Goal: Transaction & Acquisition: Purchase product/service

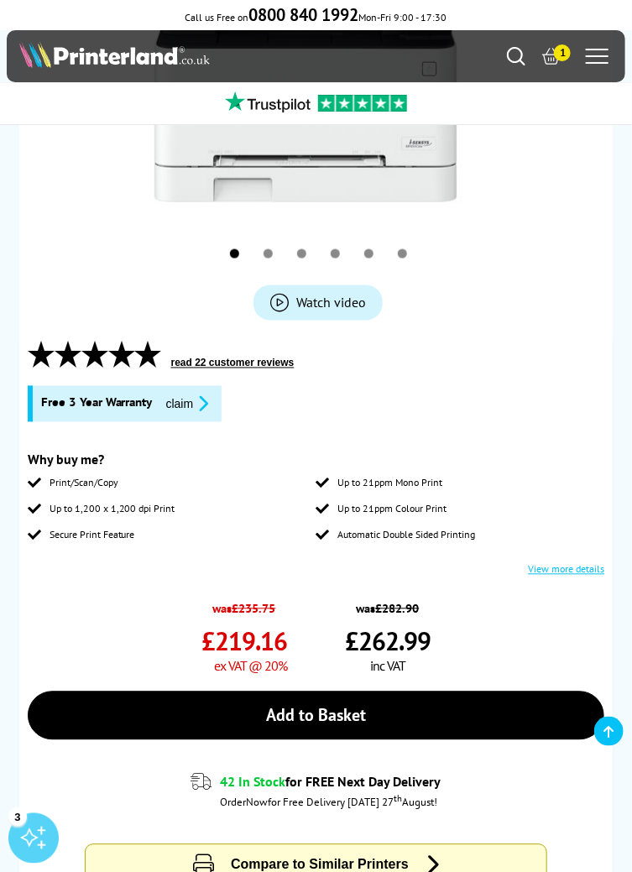
scroll to position [478, 0]
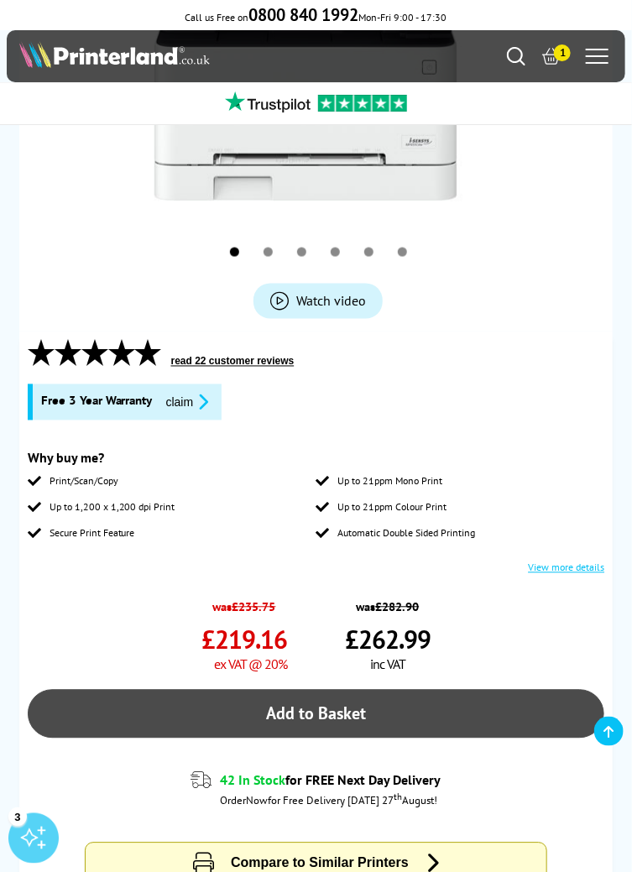
click at [387, 707] on link "Add to Basket" at bounding box center [316, 714] width 577 height 49
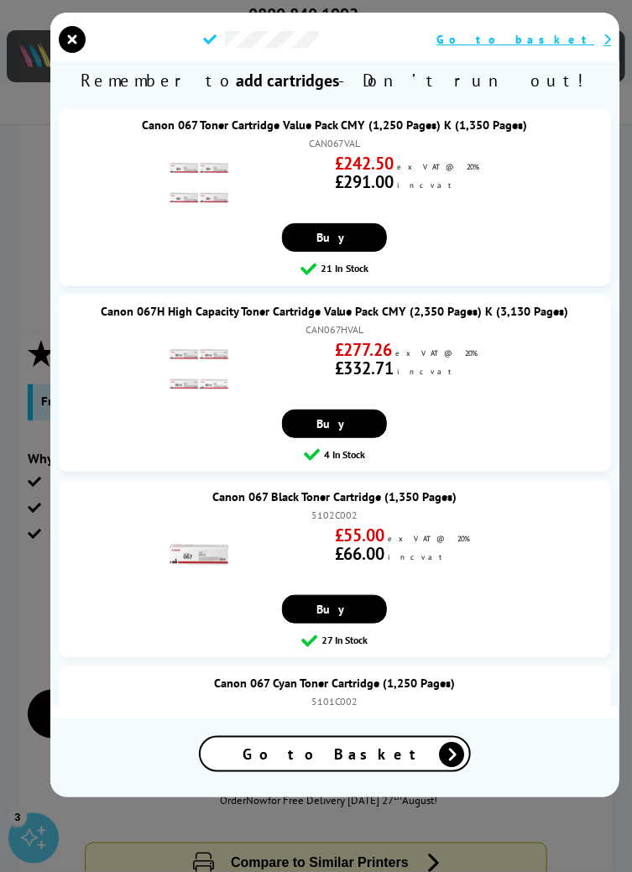
click at [440, 767] on icon at bounding box center [452, 754] width 25 height 25
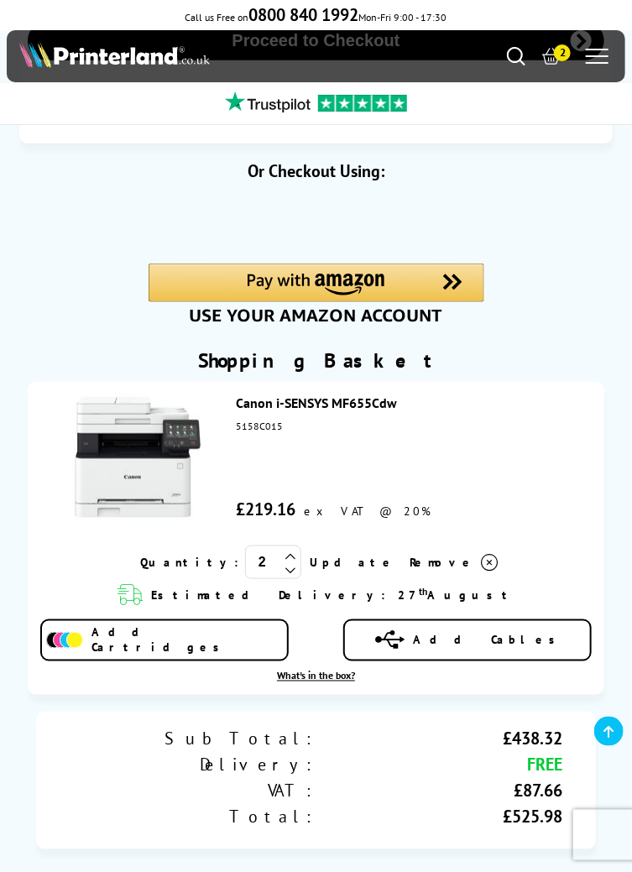
scroll to position [137, 0]
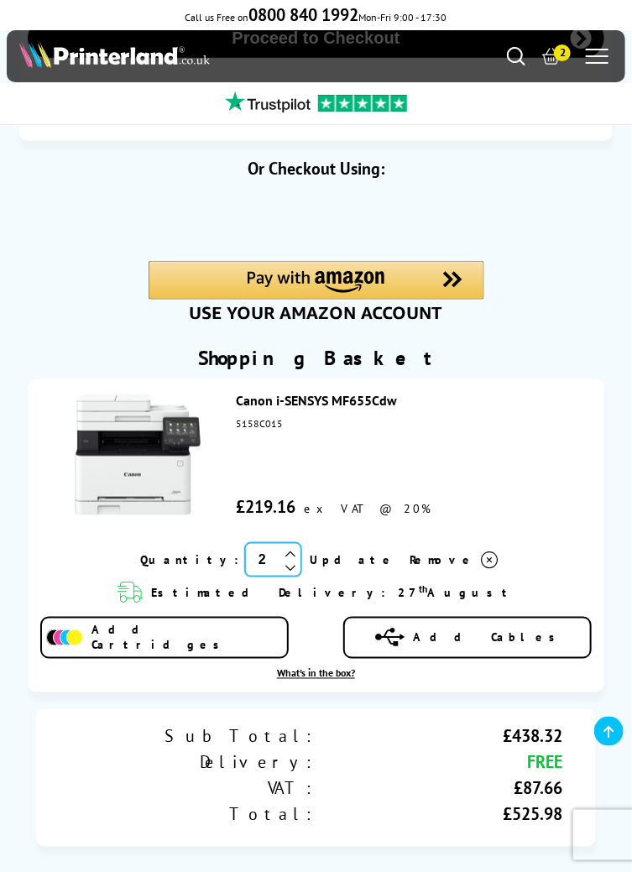
click at [290, 568] on input "2" at bounding box center [273, 560] width 56 height 34
type input "1"
click at [331, 557] on link "Update" at bounding box center [353, 559] width 86 height 15
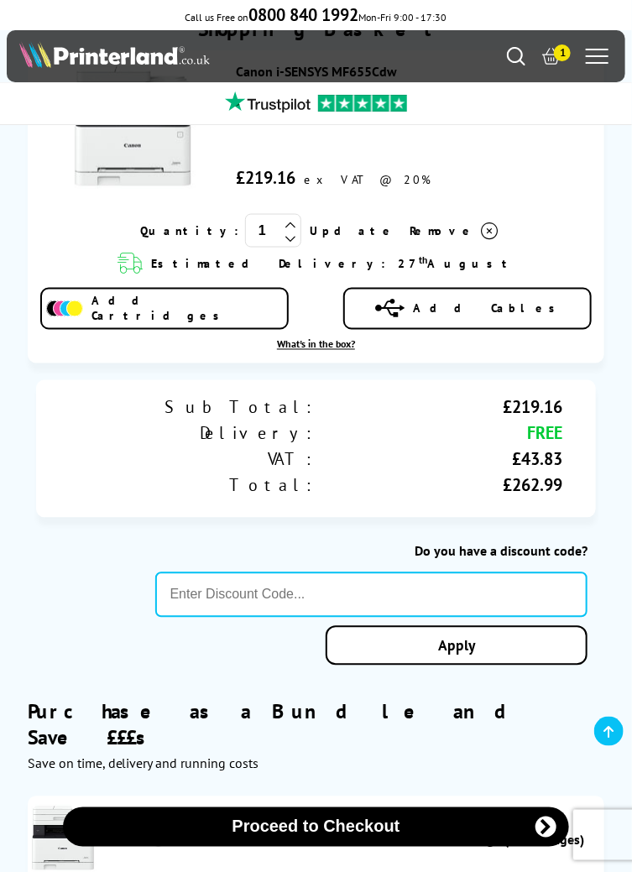
scroll to position [466, 0]
click at [493, 649] on link "Apply" at bounding box center [457, 645] width 262 height 39
click at [458, 639] on link "Apply" at bounding box center [457, 645] width 262 height 39
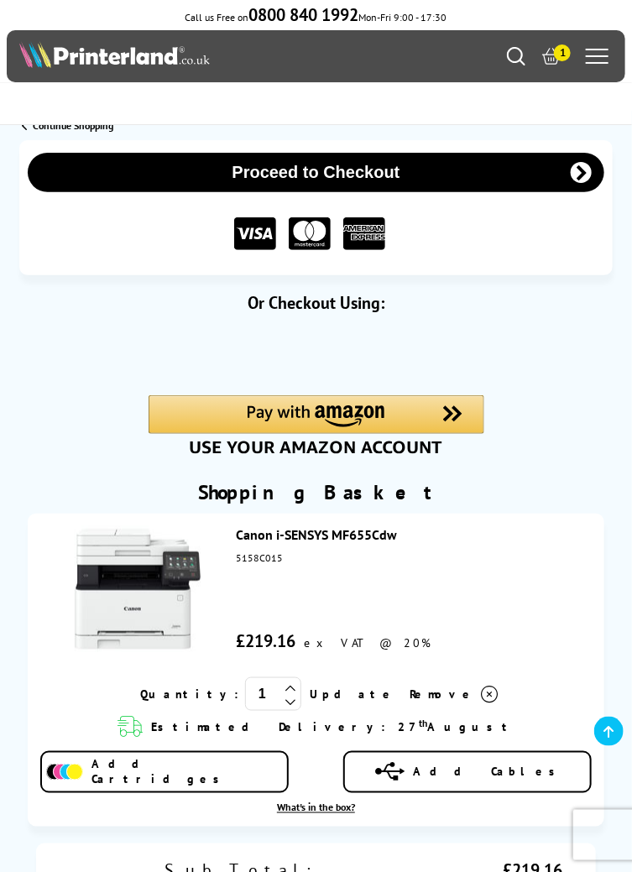
scroll to position [0, 0]
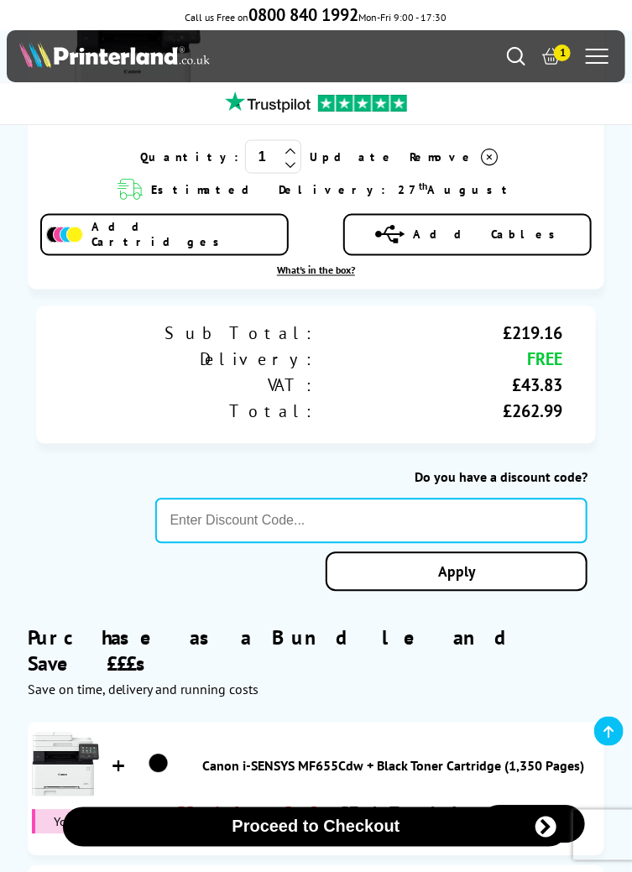
scroll to position [541, 0]
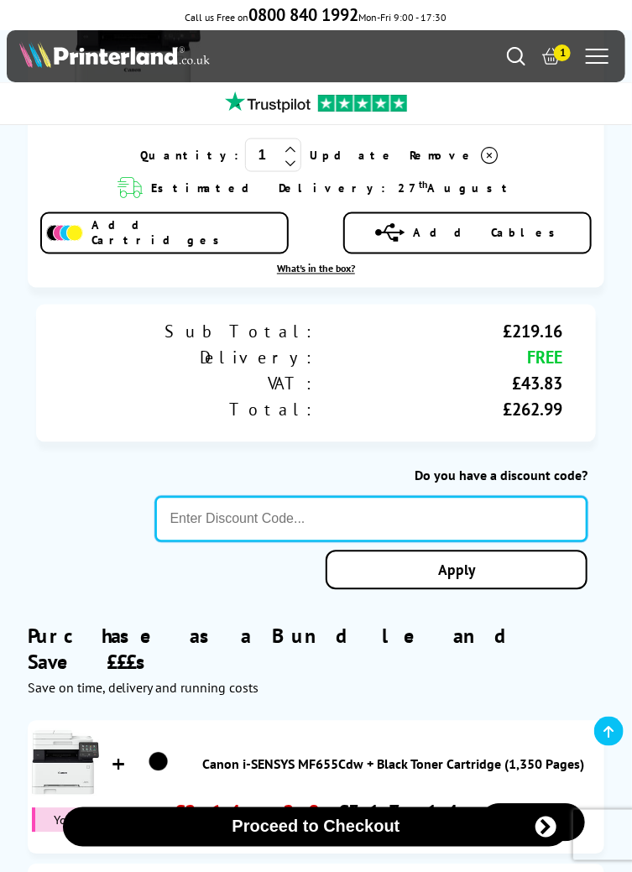
paste input "LOYALTY2025"
type input "LOYALTY2025"
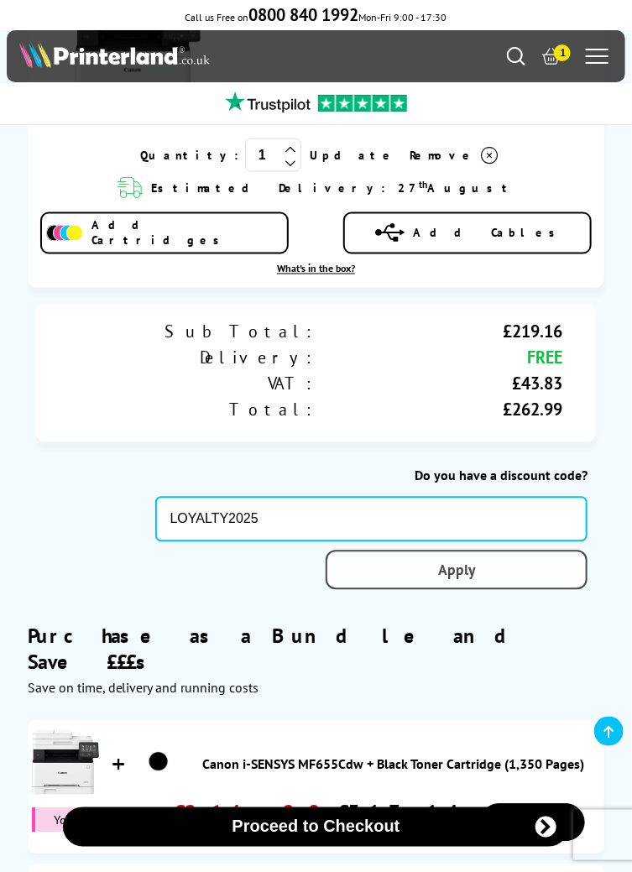
click at [488, 572] on div "Proceed to Checkout Shopping Basket 1 Update" at bounding box center [316, 464] width 632 height 1726
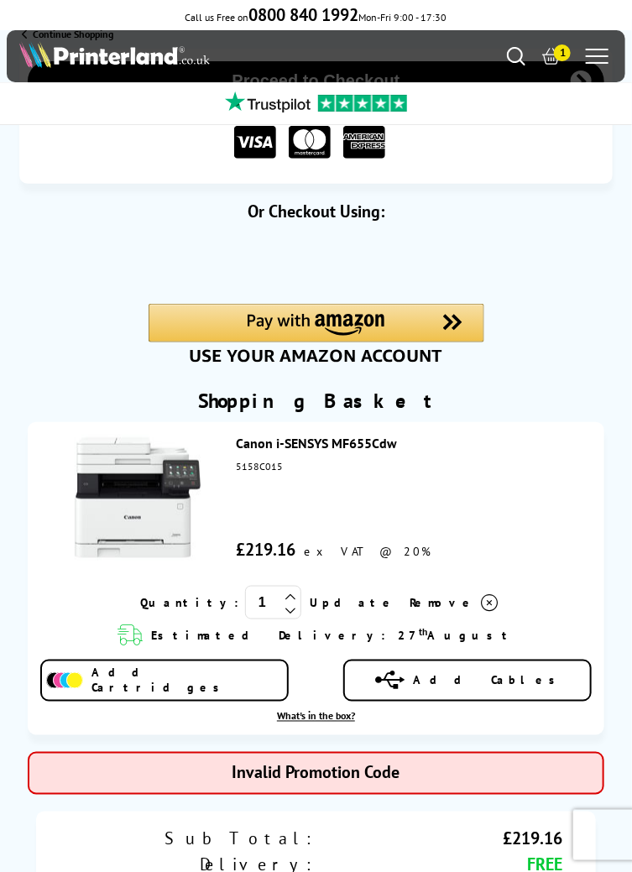
scroll to position [0, 0]
